Goal: Task Accomplishment & Management: Use online tool/utility

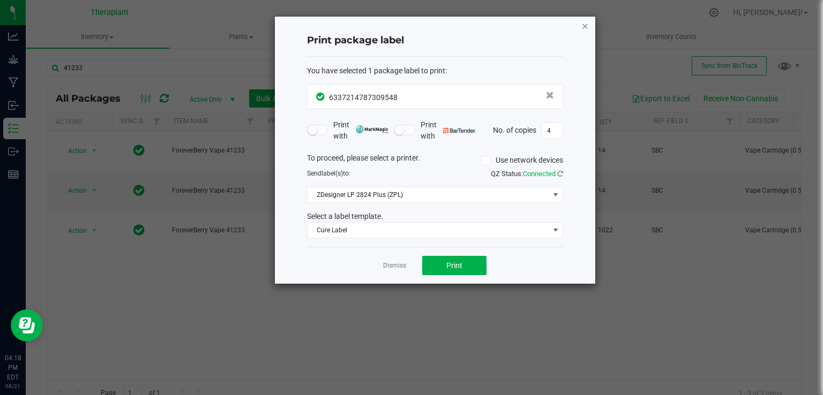
click at [583, 24] on icon "button" at bounding box center [584, 25] width 7 height 13
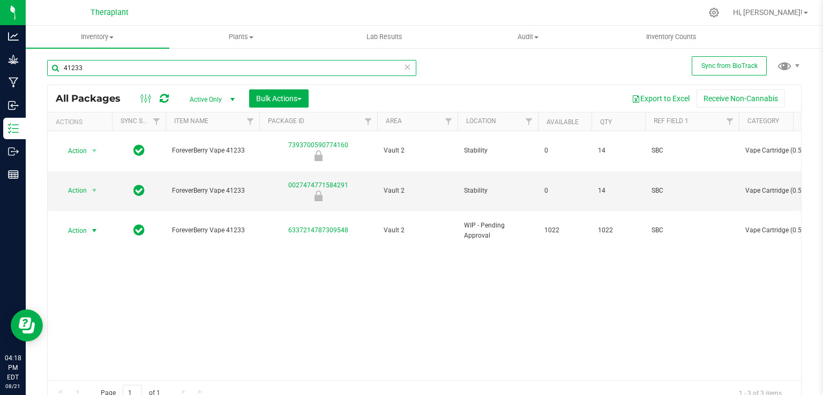
click at [105, 66] on input "41233" at bounding box center [231, 68] width 369 height 16
type input "4"
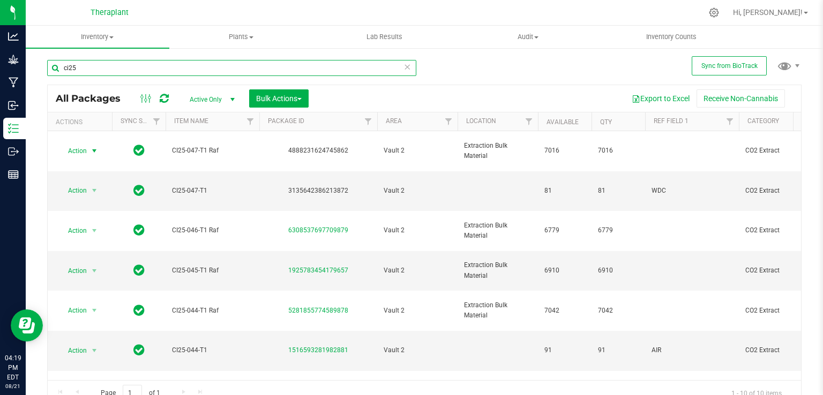
type input "ci25"
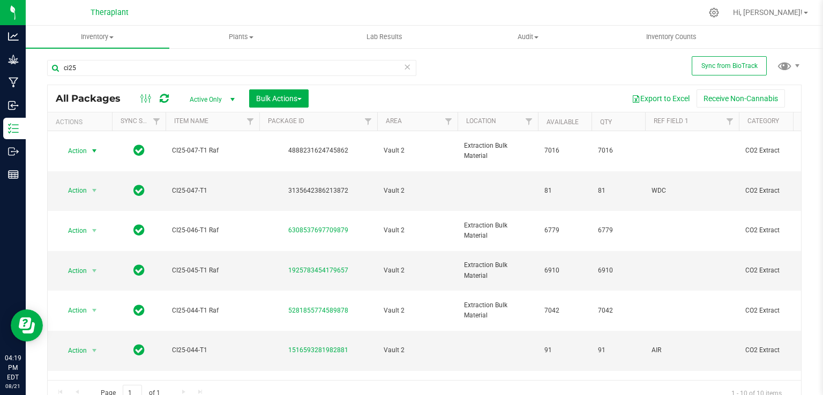
click at [84, 144] on span "Action" at bounding box center [72, 151] width 29 height 15
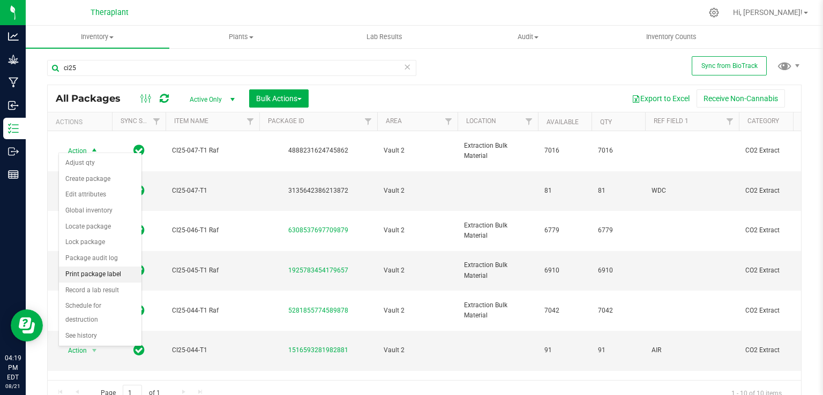
click at [94, 271] on li "Print package label" at bounding box center [100, 275] width 82 height 16
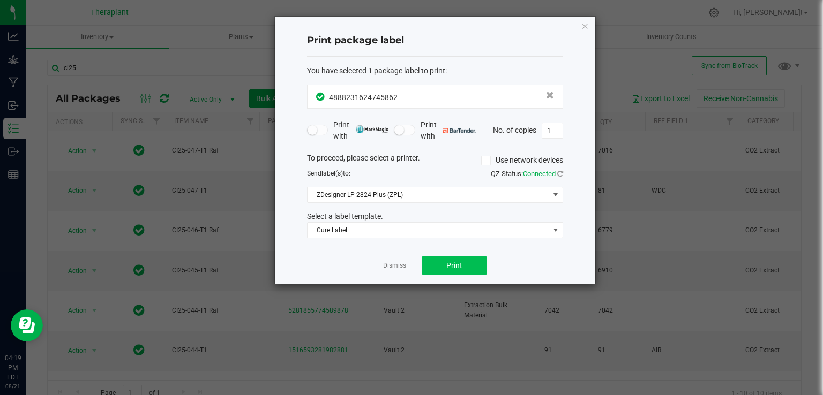
click at [472, 254] on div "Dismiss Print" at bounding box center [435, 265] width 256 height 37
click at [472, 259] on button "Print" at bounding box center [454, 265] width 64 height 19
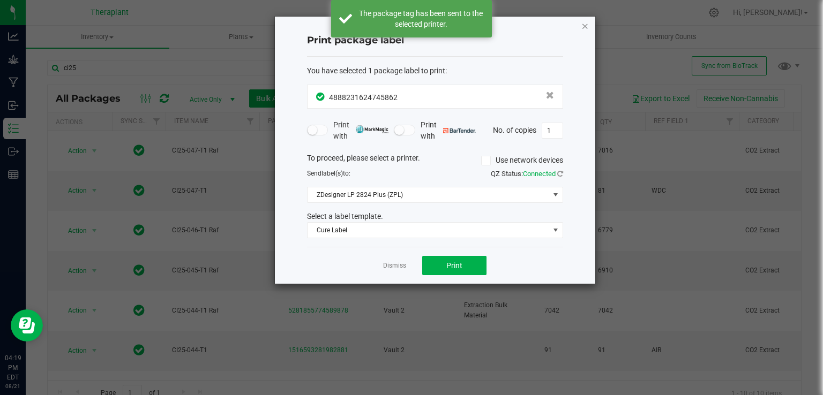
click at [583, 25] on icon "button" at bounding box center [584, 25] width 7 height 13
